Goal: Information Seeking & Learning: Learn about a topic

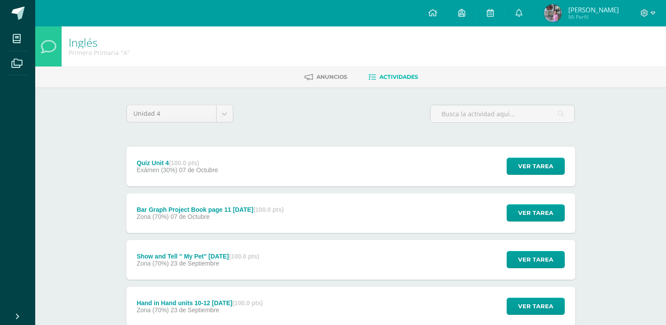
scroll to position [44, 0]
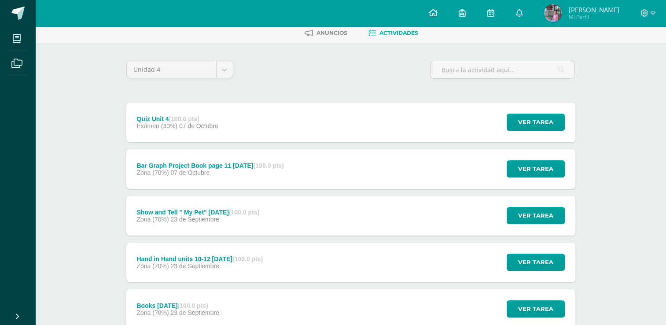
click at [437, 15] on icon at bounding box center [432, 13] width 9 height 8
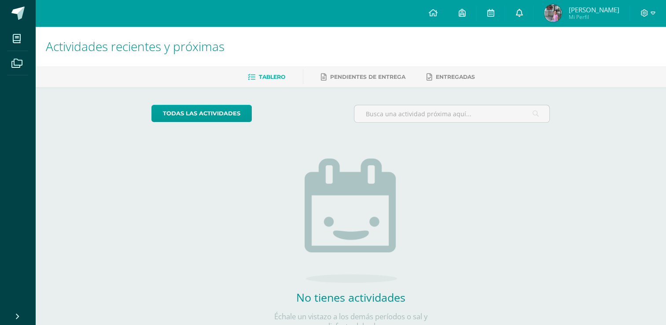
click at [533, 15] on link at bounding box center [519, 13] width 28 height 26
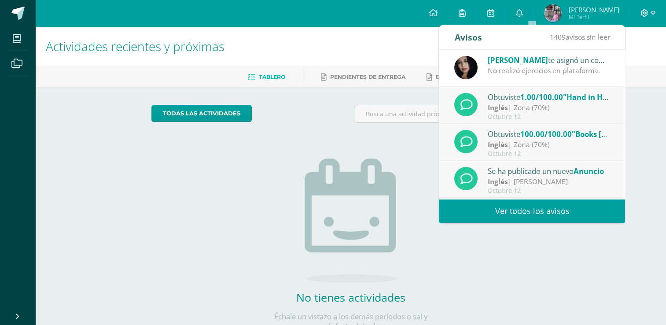
click at [641, 14] on icon at bounding box center [644, 12] width 7 height 7
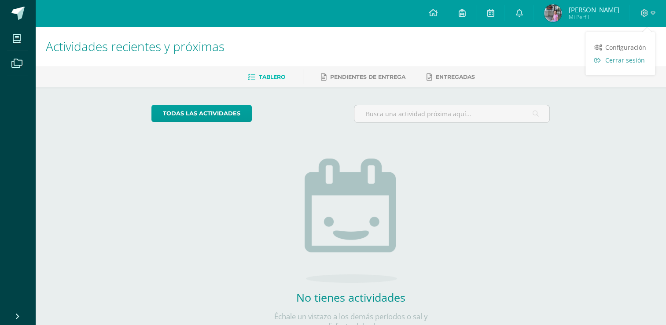
click at [632, 62] on span "Cerrar sesión" at bounding box center [625, 60] width 40 height 8
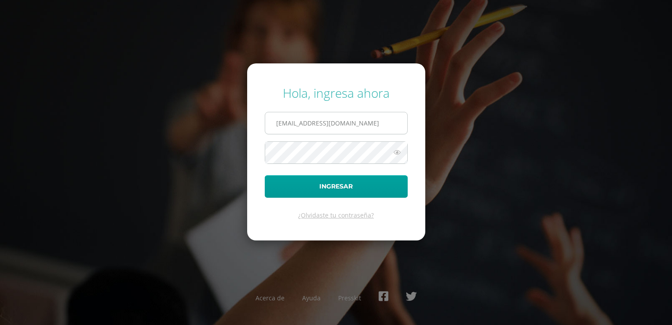
click at [306, 124] on input "202409@colegioelfaro.edu.gt" at bounding box center [336, 123] width 142 height 22
type input "202408@colegioelfaro.edu.gt"
click at [305, 191] on button "Ingresar" at bounding box center [336, 186] width 143 height 22
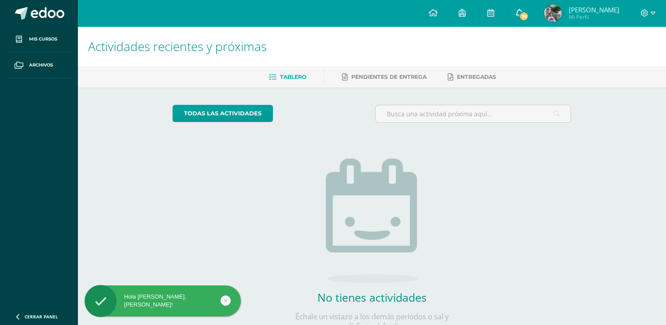
click at [522, 9] on icon at bounding box center [518, 13] width 7 height 8
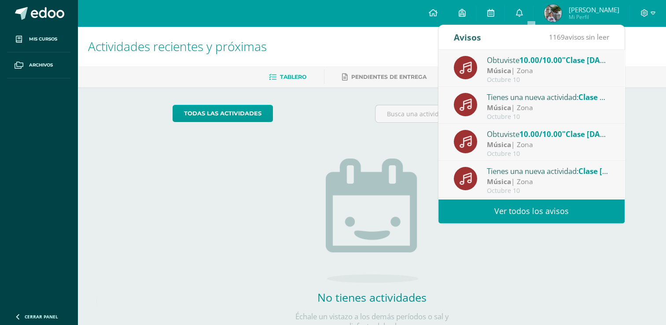
click at [518, 203] on link "Ver todos los avisos" at bounding box center [531, 211] width 186 height 24
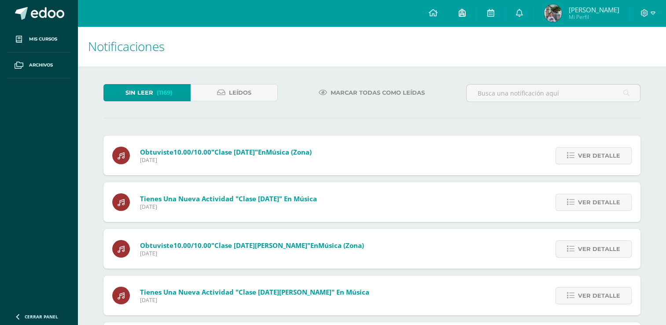
click at [470, 16] on link at bounding box center [462, 13] width 28 height 26
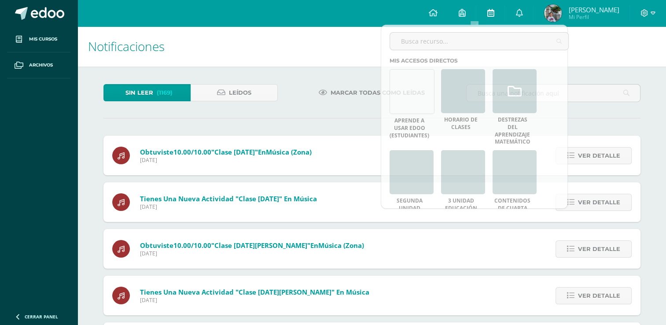
click at [494, 14] on icon at bounding box center [490, 13] width 7 height 8
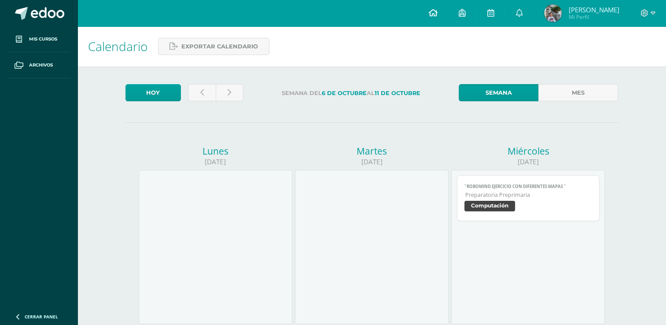
click at [437, 11] on icon at bounding box center [432, 13] width 9 height 8
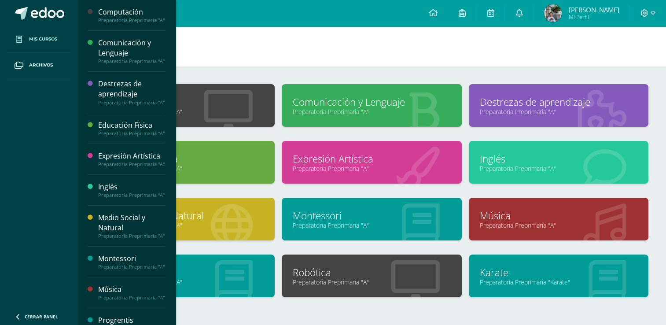
click at [562, 12] on img at bounding box center [553, 13] width 18 height 18
click at [562, 13] on img at bounding box center [553, 13] width 18 height 18
click at [603, 9] on span "[PERSON_NAME] [PERSON_NAME]" at bounding box center [593, 9] width 51 height 9
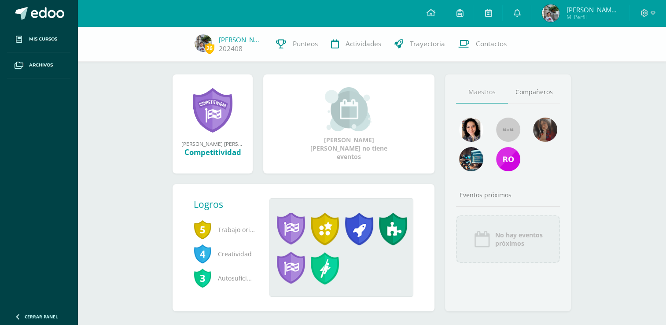
scroll to position [103, 0]
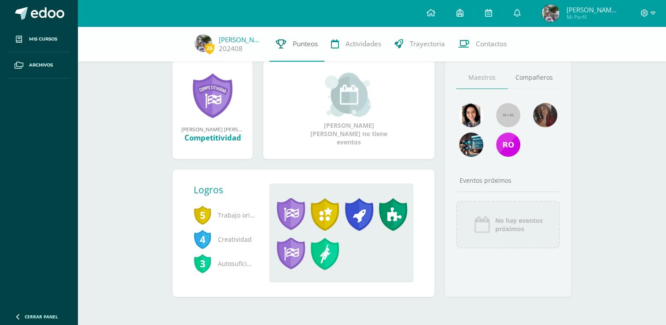
click at [302, 44] on span "Punteos" at bounding box center [305, 43] width 25 height 9
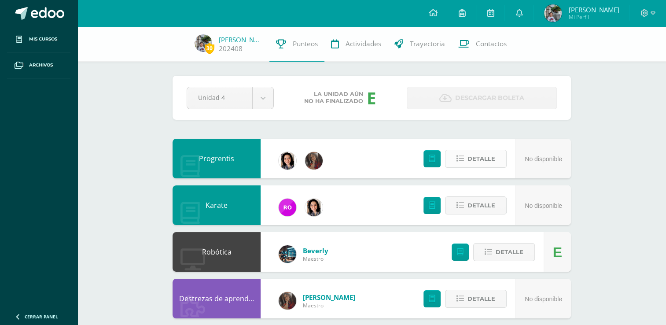
click at [459, 158] on icon at bounding box center [459, 158] width 7 height 7
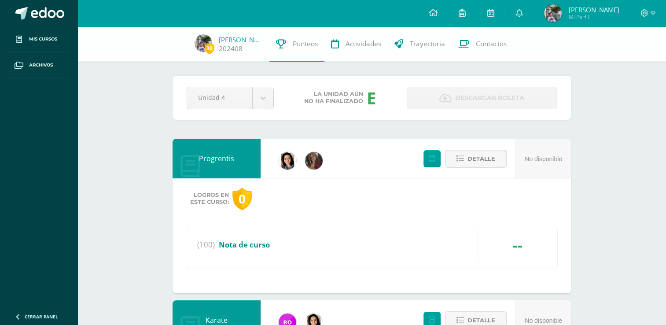
click at [468, 157] on button "Detalle" at bounding box center [476, 159] width 62 height 18
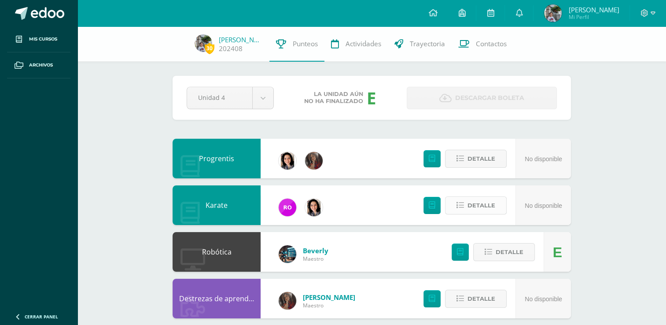
click at [464, 207] on icon at bounding box center [459, 205] width 7 height 7
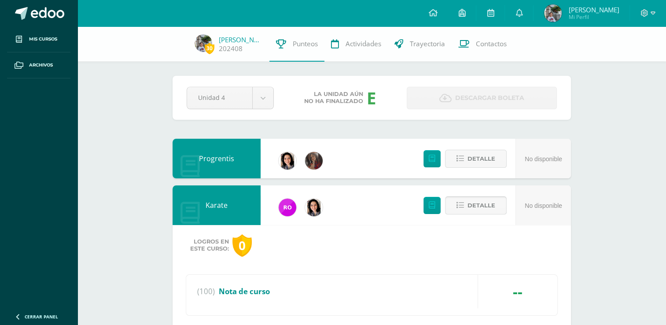
click at [464, 207] on icon at bounding box center [459, 205] width 7 height 7
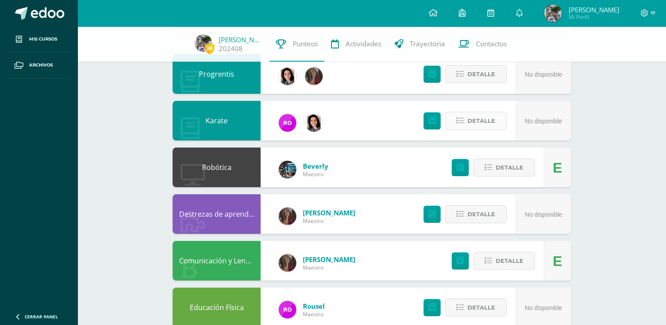
scroll to position [88, 0]
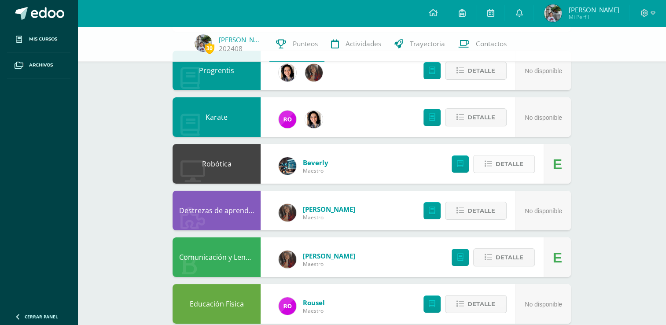
click at [489, 169] on button "Detalle" at bounding box center [504, 164] width 62 height 18
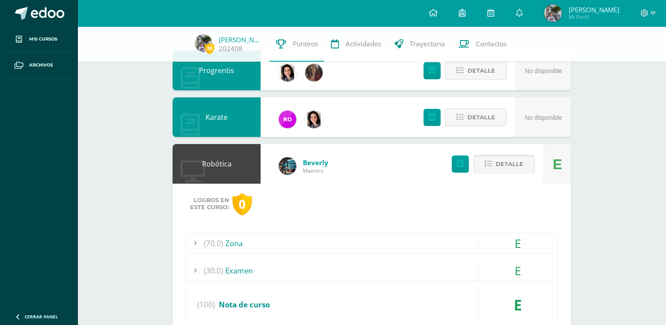
click at [489, 169] on button "Detalle" at bounding box center [504, 164] width 62 height 18
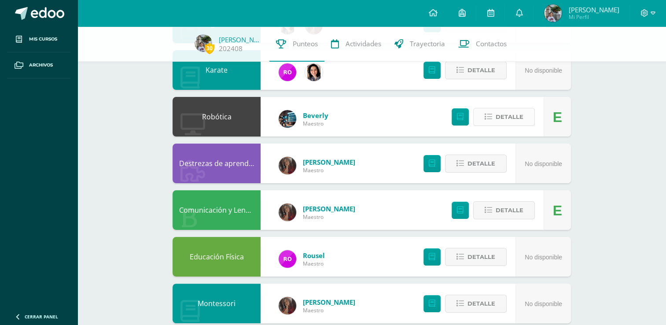
scroll to position [120, 0]
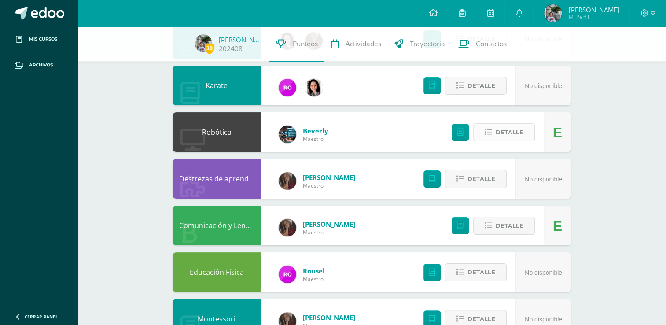
click at [492, 137] on button "Detalle" at bounding box center [504, 132] width 62 height 18
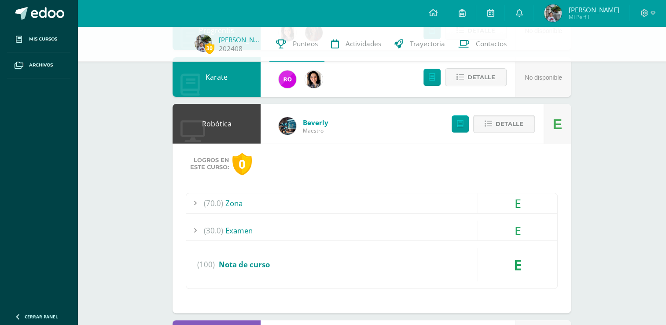
scroll to position [208, 0]
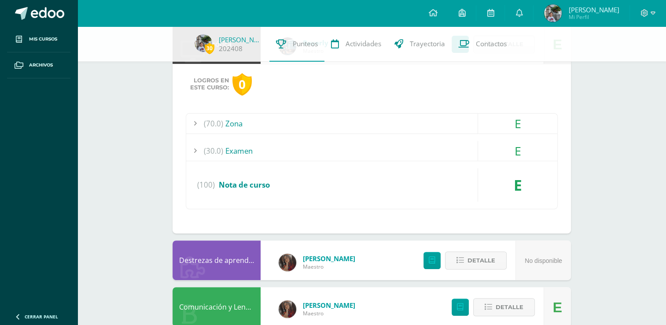
click at [228, 183] on span "Nota de curso" at bounding box center [244, 185] width 51 height 10
click at [519, 180] on div "E" at bounding box center [517, 184] width 79 height 33
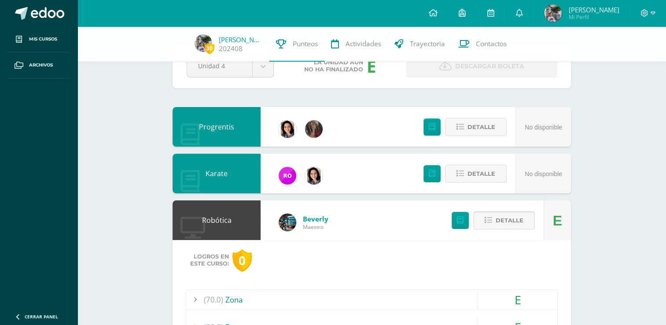
click at [502, 217] on span "Detalle" at bounding box center [510, 220] width 28 height 16
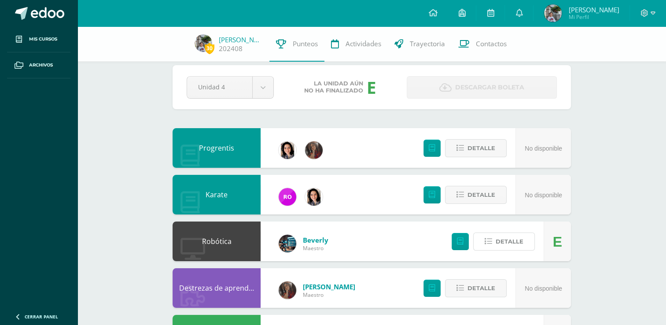
scroll to position [0, 0]
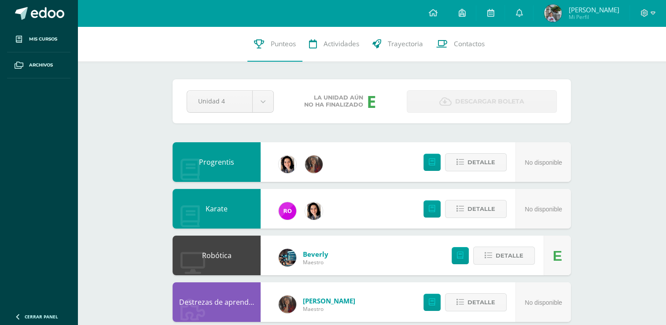
click at [334, 99] on span "La unidad aún no ha finalizado" at bounding box center [333, 101] width 59 height 14
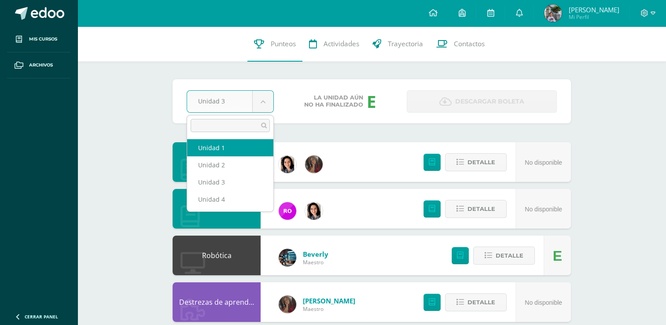
select select "Unidad 2"
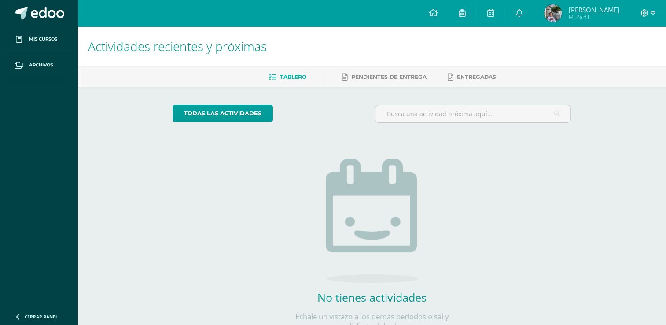
click at [650, 14] on icon at bounding box center [652, 13] width 5 height 8
click at [624, 62] on span "Cerrar sesión" at bounding box center [626, 60] width 40 height 8
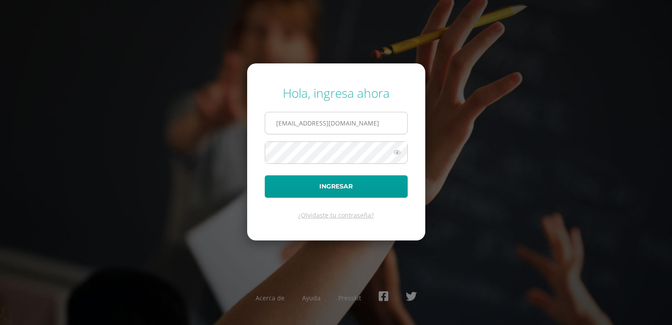
click at [323, 128] on input "202408@colegioelfaro.edu.gt" at bounding box center [336, 123] width 142 height 22
drag, startPoint x: 298, startPoint y: 123, endPoint x: 315, endPoint y: 128, distance: 17.7
click at [298, 123] on input "202408@colegioelfaro.edu.gt" at bounding box center [336, 123] width 142 height 22
type input "202409@colegioelfaro.edu.gt"
click at [340, 190] on button "Ingresar" at bounding box center [336, 186] width 143 height 22
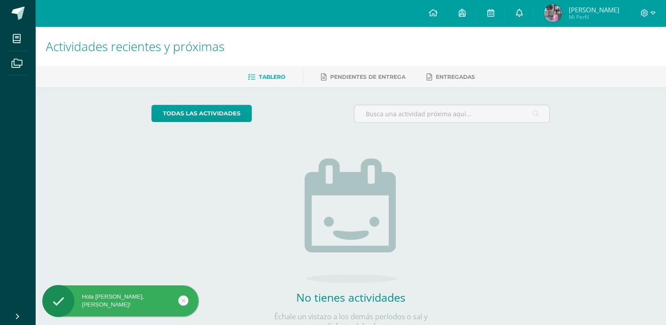
click at [522, 15] on icon at bounding box center [518, 13] width 7 height 8
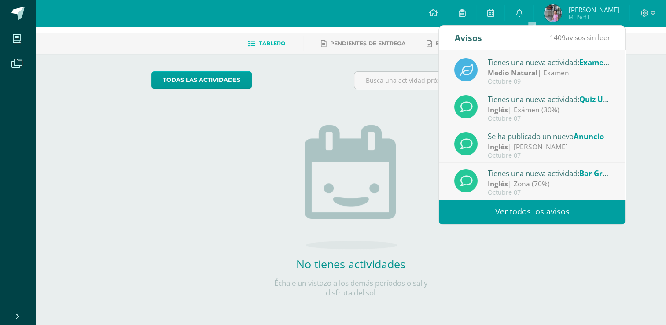
scroll to position [14, 0]
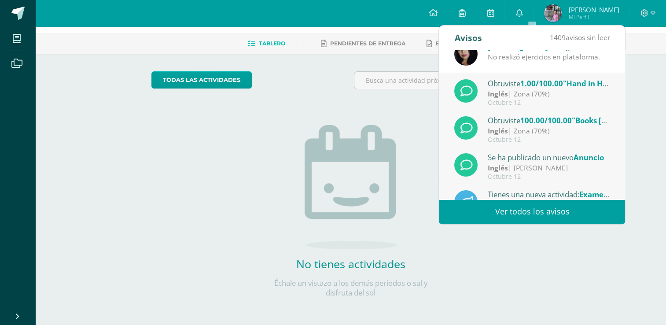
click at [547, 208] on link "Ver todos los avisos" at bounding box center [532, 211] width 186 height 24
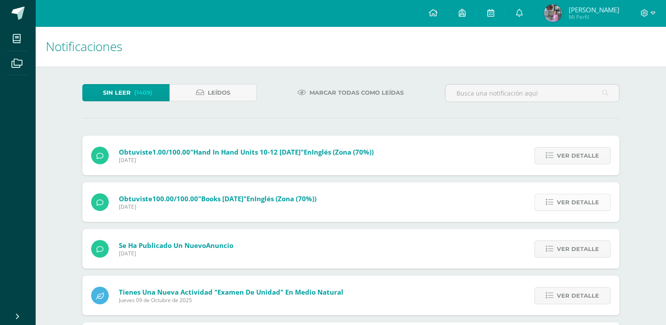
click at [555, 202] on link "Ver detalle" at bounding box center [572, 202] width 76 height 17
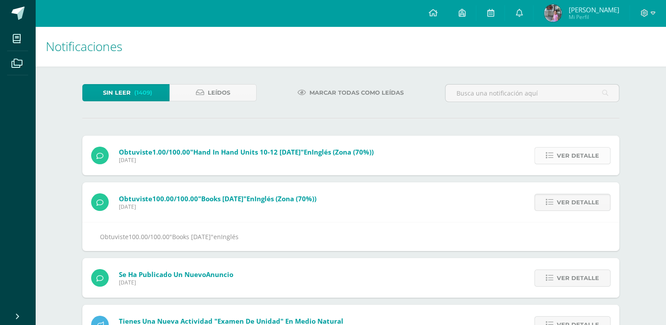
click at [551, 158] on icon at bounding box center [549, 155] width 7 height 7
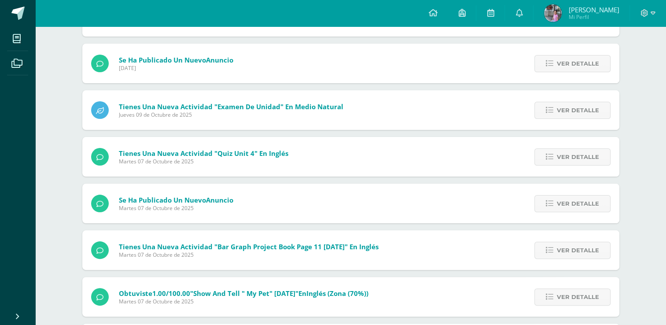
scroll to position [220, 0]
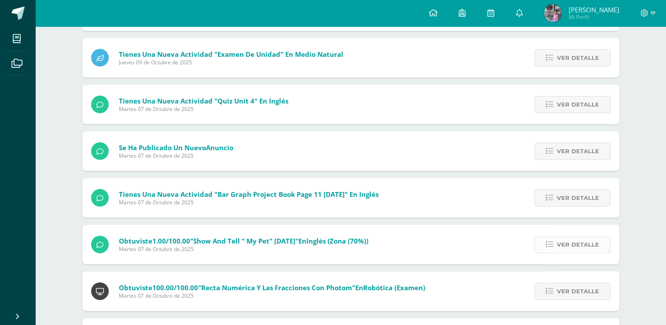
click at [587, 244] on span "Ver detalle" at bounding box center [578, 244] width 42 height 16
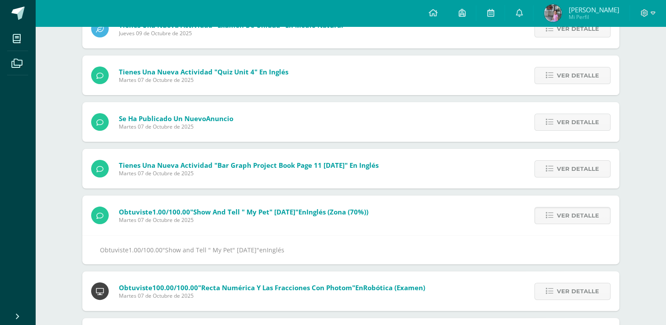
scroll to position [188, 0]
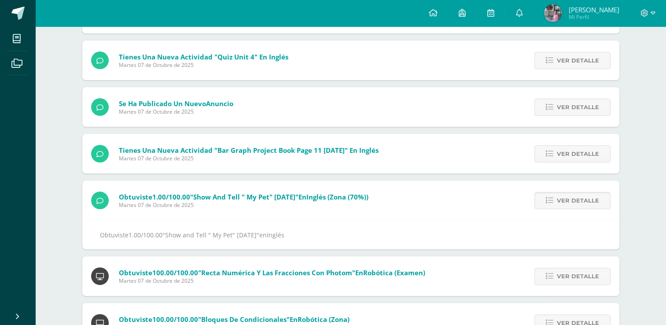
click at [65, 103] on div "Sin leer (1407) Leídos Marcar todas como leídas Se ha publicado un nuevo Anunci…" at bounding box center [351, 133] width 572 height 511
click at [557, 202] on link "Ver detalle" at bounding box center [572, 200] width 76 height 17
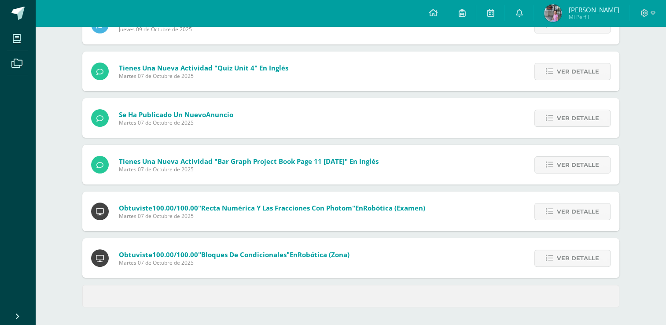
click at [557, 202] on div "Ver detalle" at bounding box center [570, 211] width 98 height 40
click at [560, 209] on span "Ver detalle" at bounding box center [578, 211] width 42 height 16
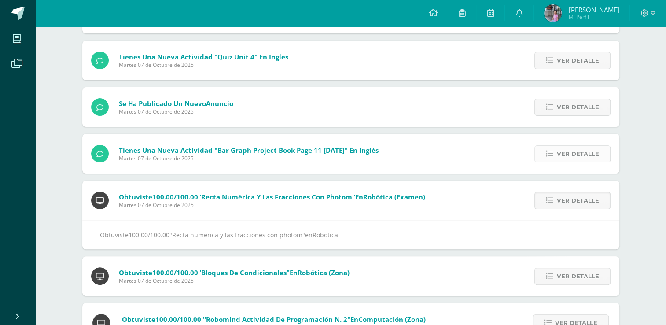
click at [587, 155] on span "Ver detalle" at bounding box center [578, 154] width 42 height 16
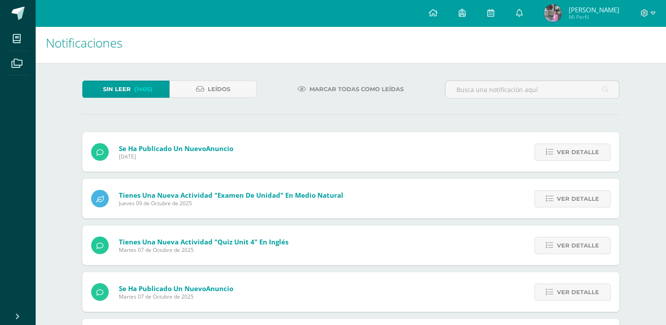
scroll to position [0, 0]
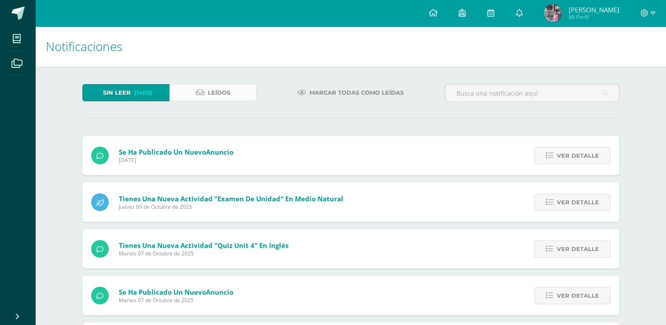
click at [211, 96] on span "Leídos" at bounding box center [219, 93] width 22 height 16
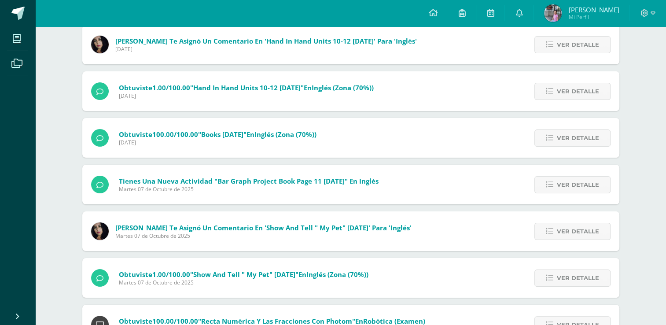
scroll to position [132, 0]
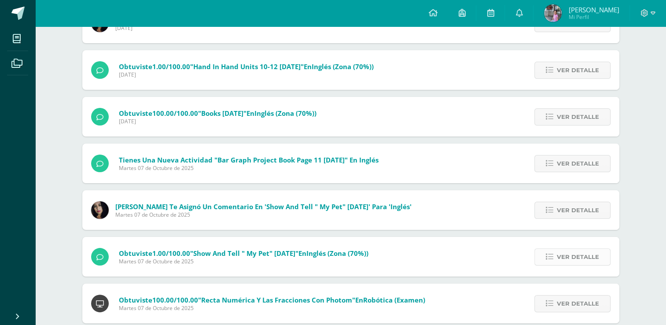
click at [560, 256] on span "Ver detalle" at bounding box center [578, 257] width 42 height 16
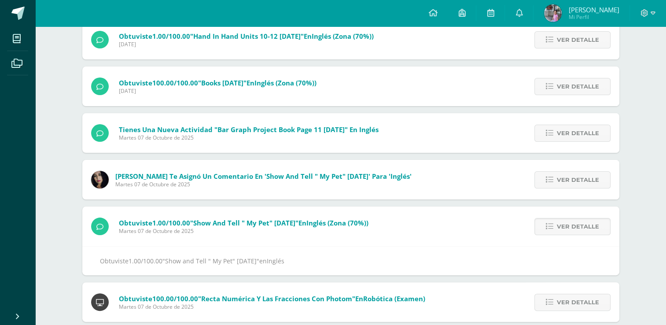
scroll to position [176, 0]
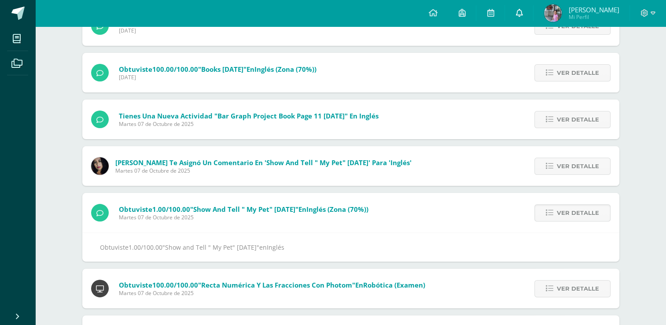
click at [522, 12] on icon at bounding box center [518, 13] width 7 height 8
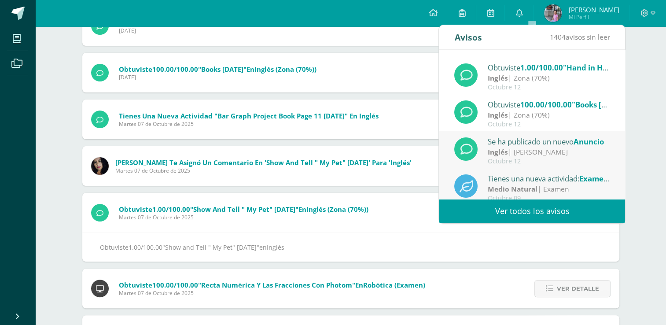
scroll to position [44, 0]
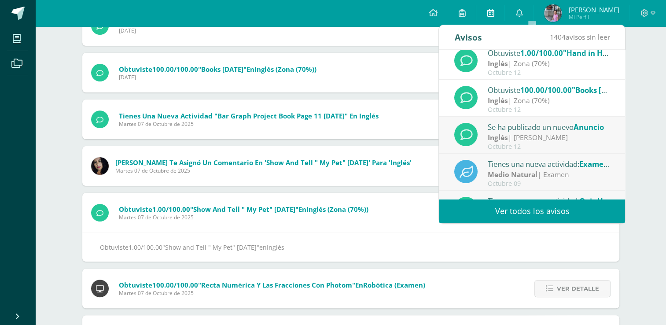
click at [494, 15] on icon at bounding box center [490, 13] width 7 height 8
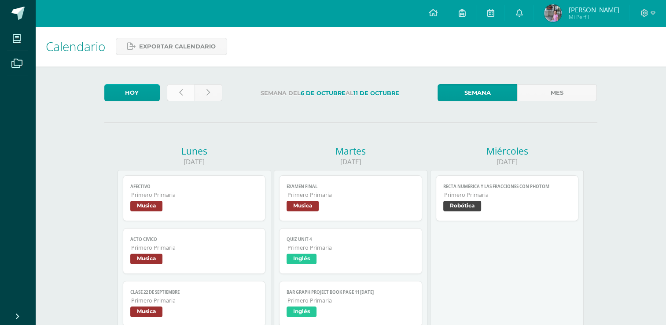
click at [177, 94] on link at bounding box center [181, 92] width 28 height 17
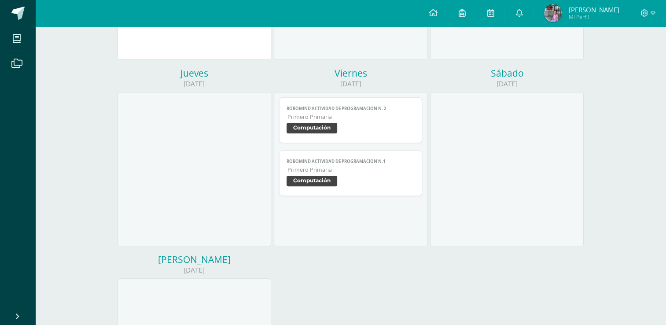
scroll to position [44, 0]
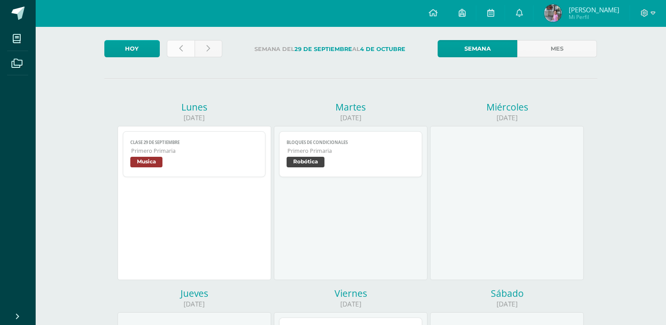
click at [176, 51] on link at bounding box center [181, 48] width 28 height 17
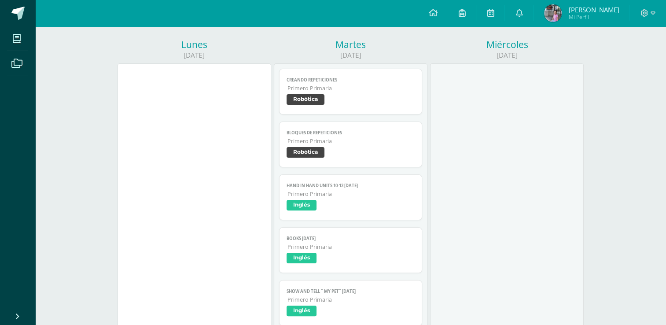
scroll to position [132, 0]
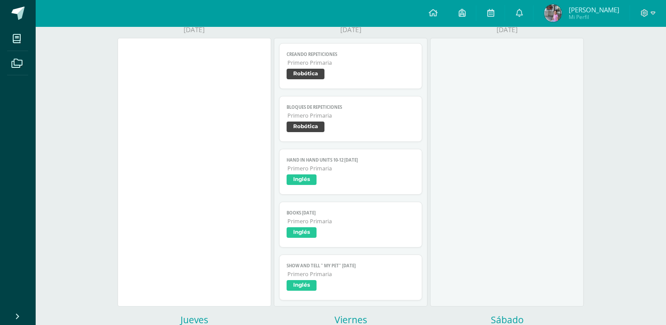
click at [301, 290] on span "Inglés" at bounding box center [302, 285] width 30 height 11
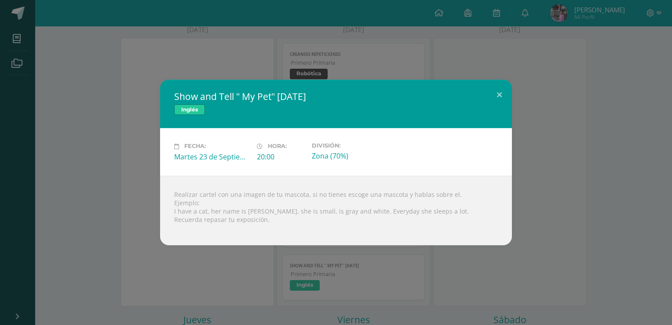
click at [234, 210] on div "Realizar cartel con una imagen de tu mascota, si no tienes escoge una mascota y…" at bounding box center [336, 211] width 352 height 70
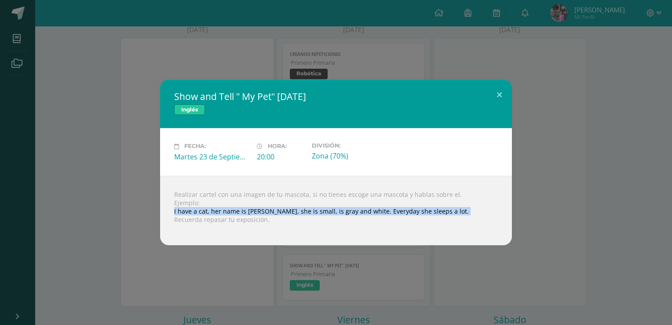
click at [234, 210] on div "Realizar cartel con una imagen de tu mascota, si no tienes escoge una mascota y…" at bounding box center [336, 211] width 352 height 70
copy div "I have a cat, her name is [PERSON_NAME], she is small, is gray and white. Every…"
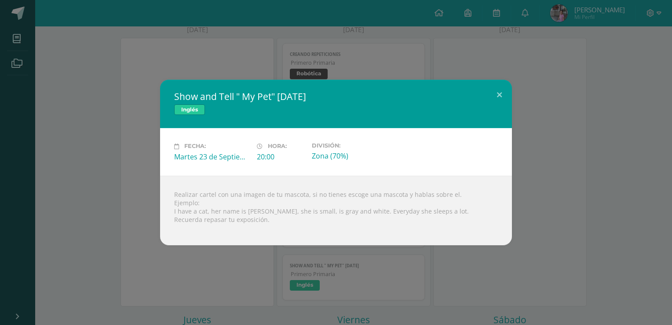
click at [397, 216] on div "Realizar cartel con una imagen de tu mascota, si no tienes escoge una mascota y…" at bounding box center [336, 211] width 352 height 70
click at [503, 94] on button at bounding box center [499, 95] width 25 height 30
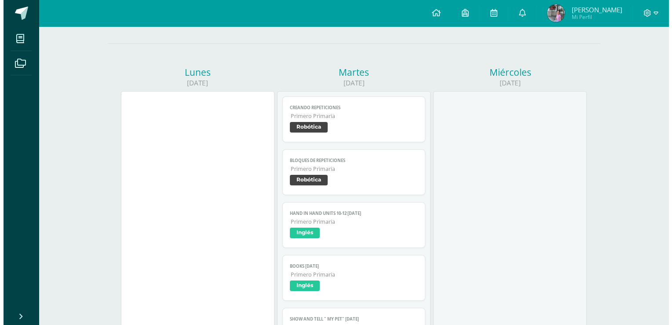
scroll to position [120, 0]
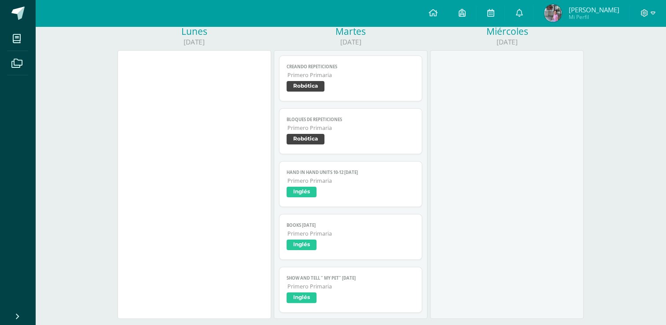
click at [305, 300] on span "Inglés" at bounding box center [302, 297] width 30 height 11
